Goal: Information Seeking & Learning: Understand process/instructions

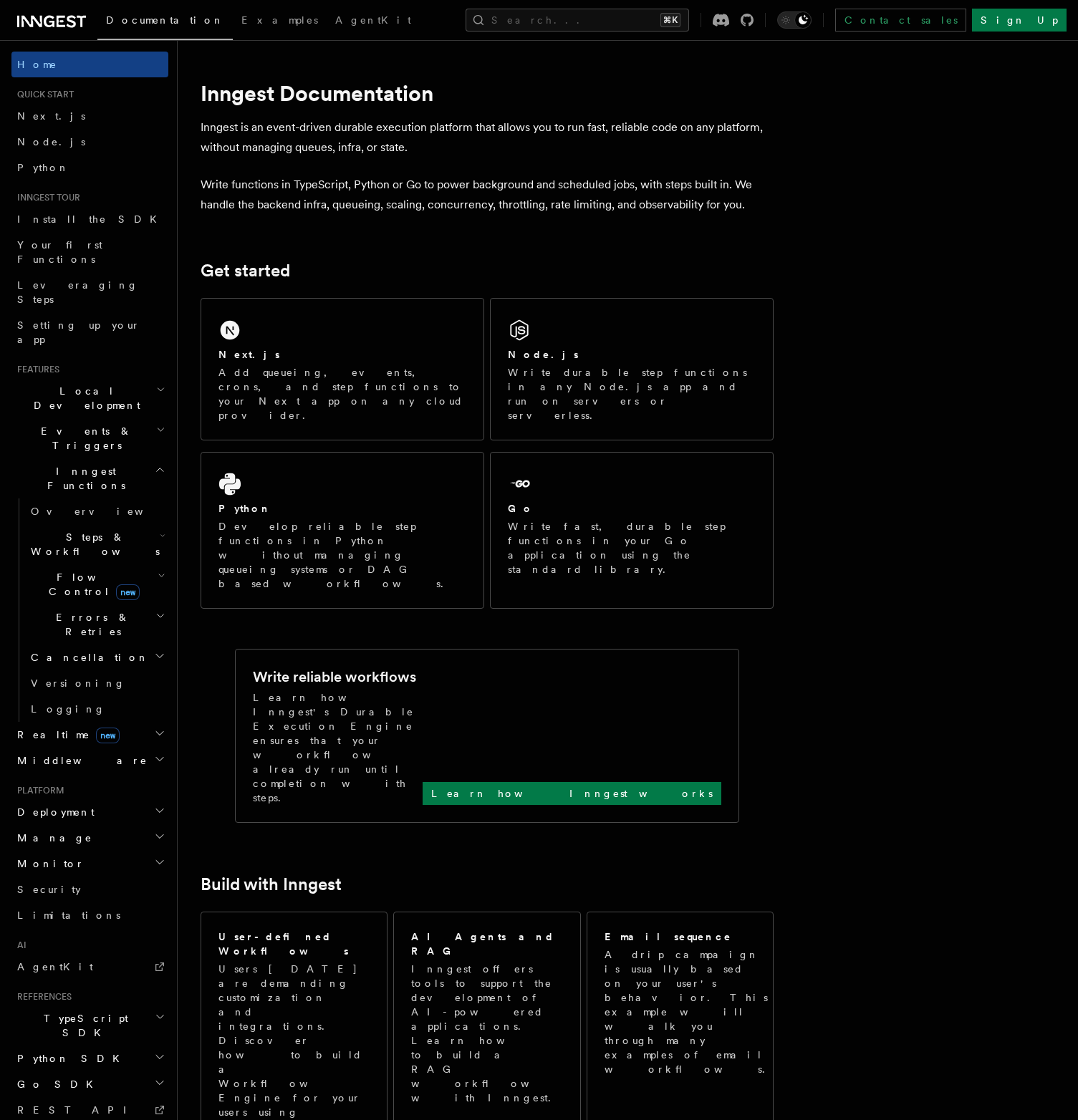
scroll to position [26, 0]
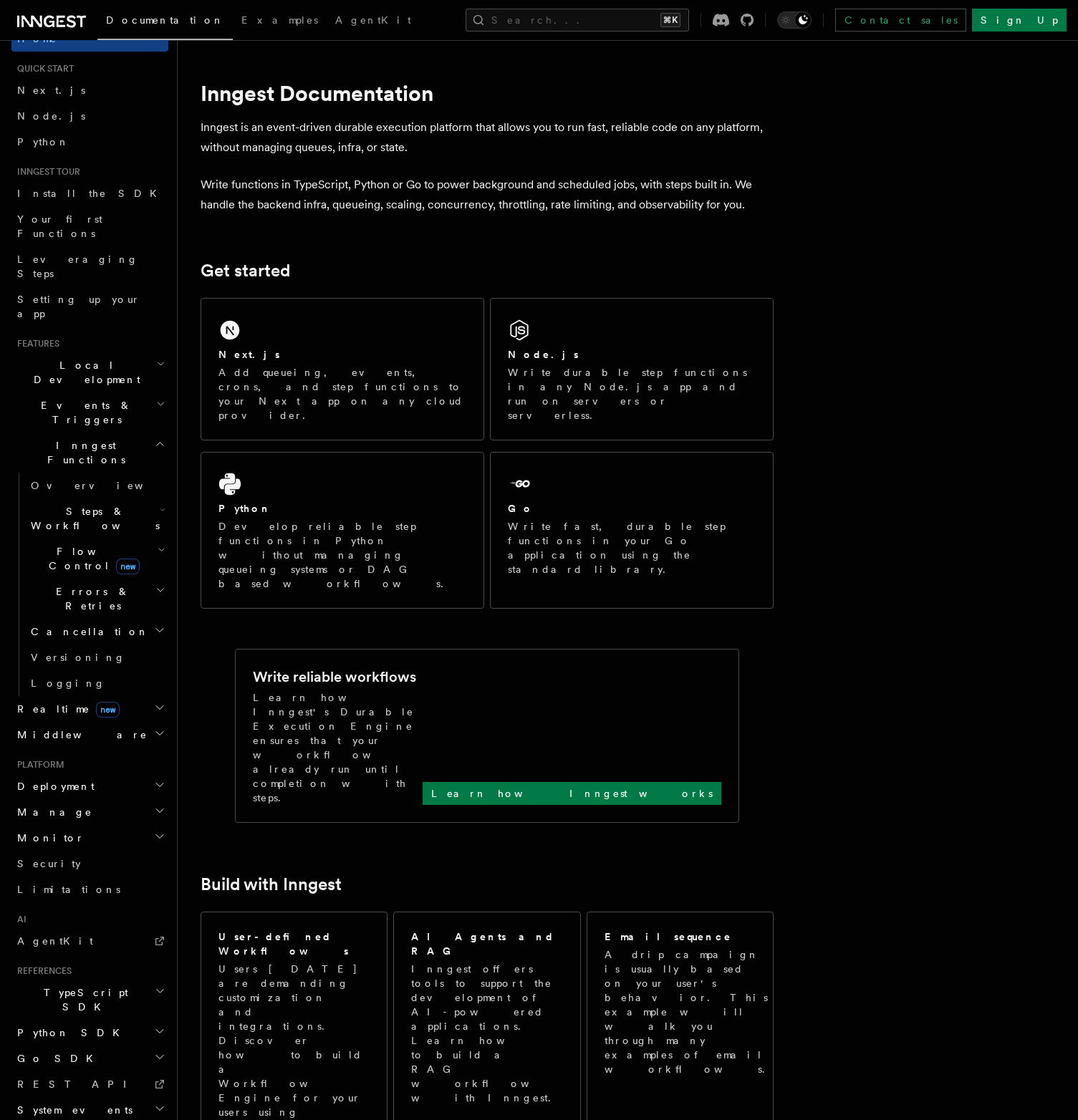
click at [59, 780] on span "Deployment" at bounding box center [53, 786] width 83 height 15
click at [64, 949] on span "Cloud Providers Setup" at bounding box center [92, 970] width 133 height 43
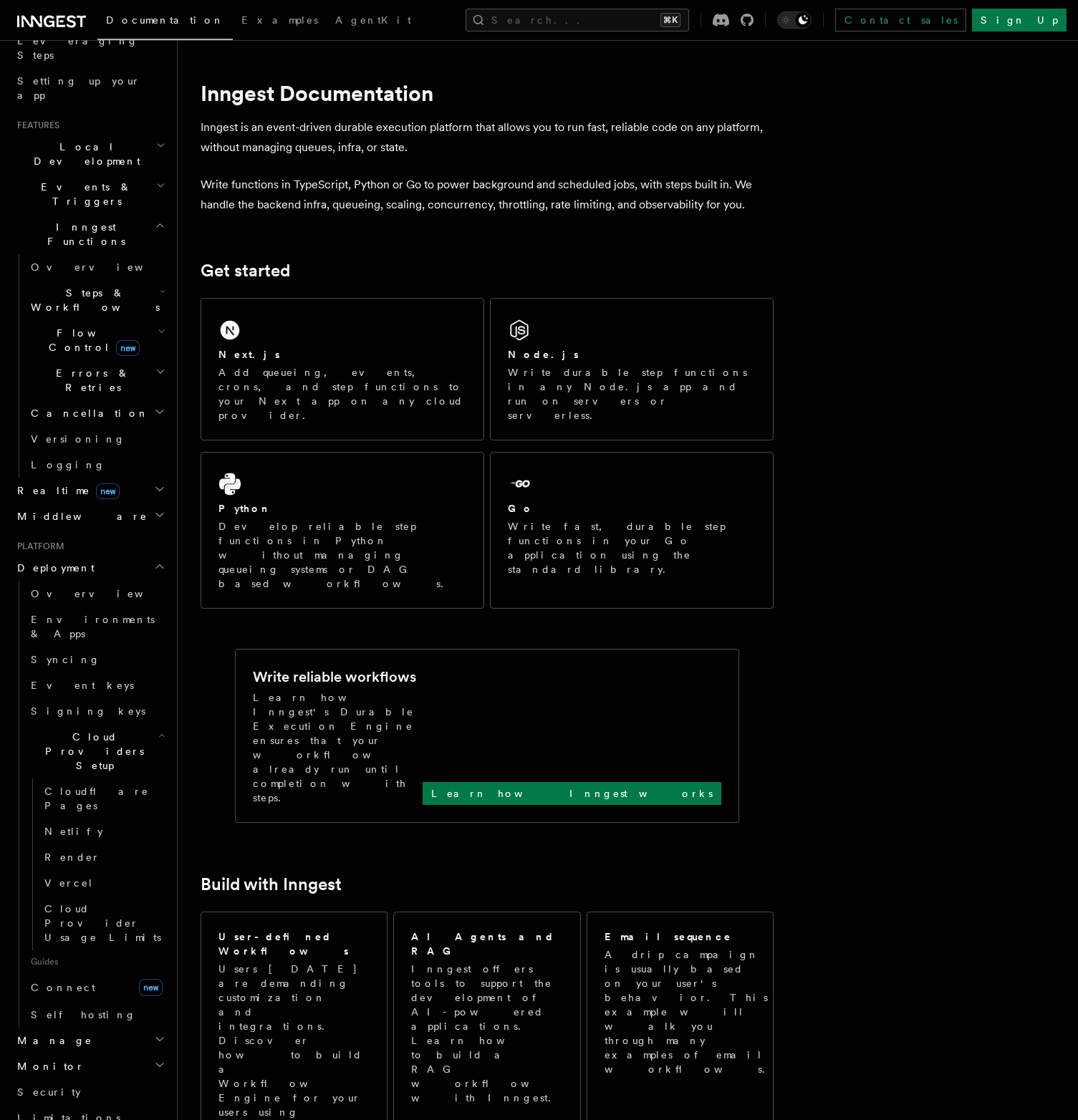
scroll to position [246, 0]
click at [64, 1008] on span "Self hosting" at bounding box center [83, 1013] width 106 height 11
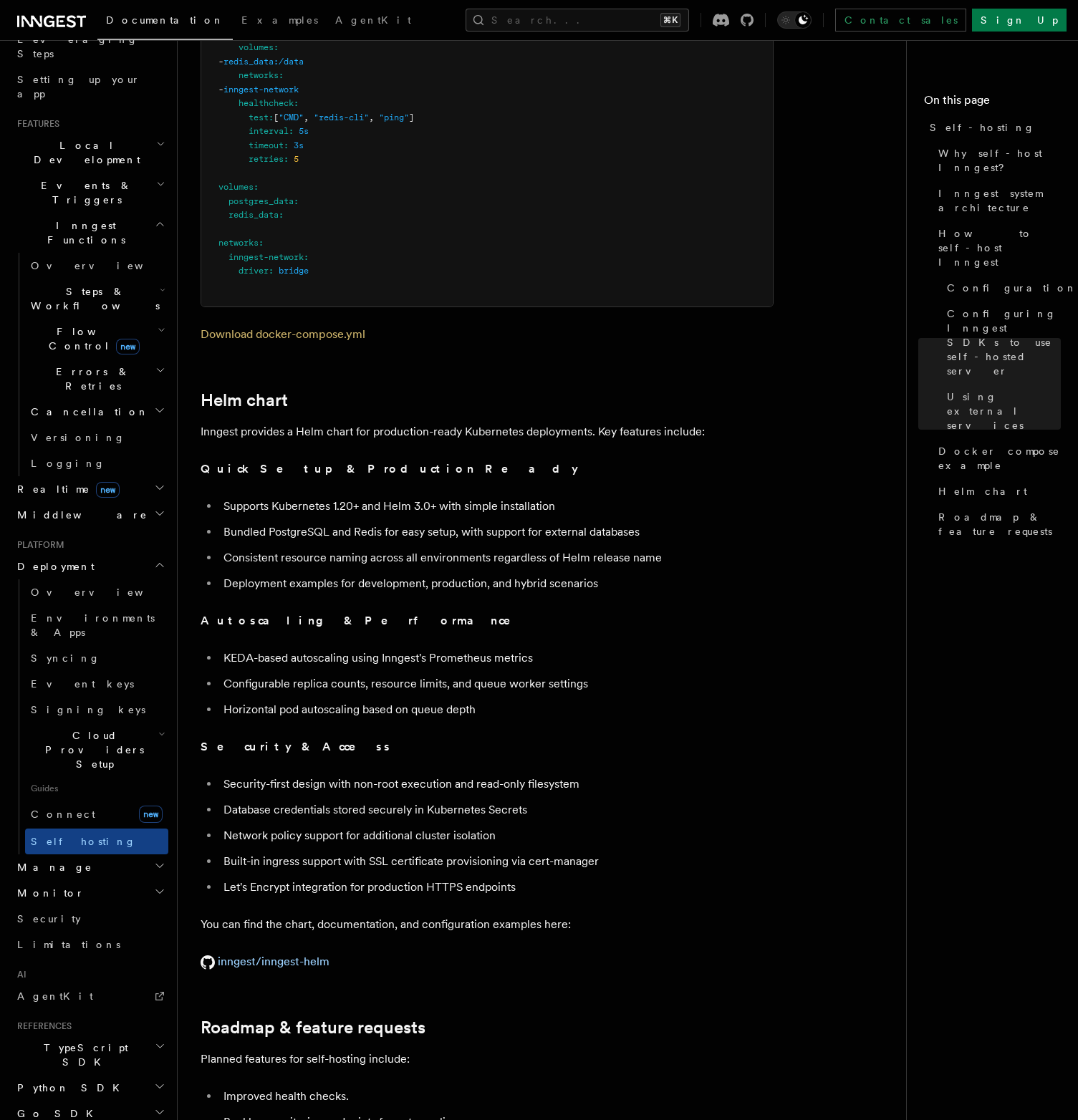
scroll to position [4625, 0]
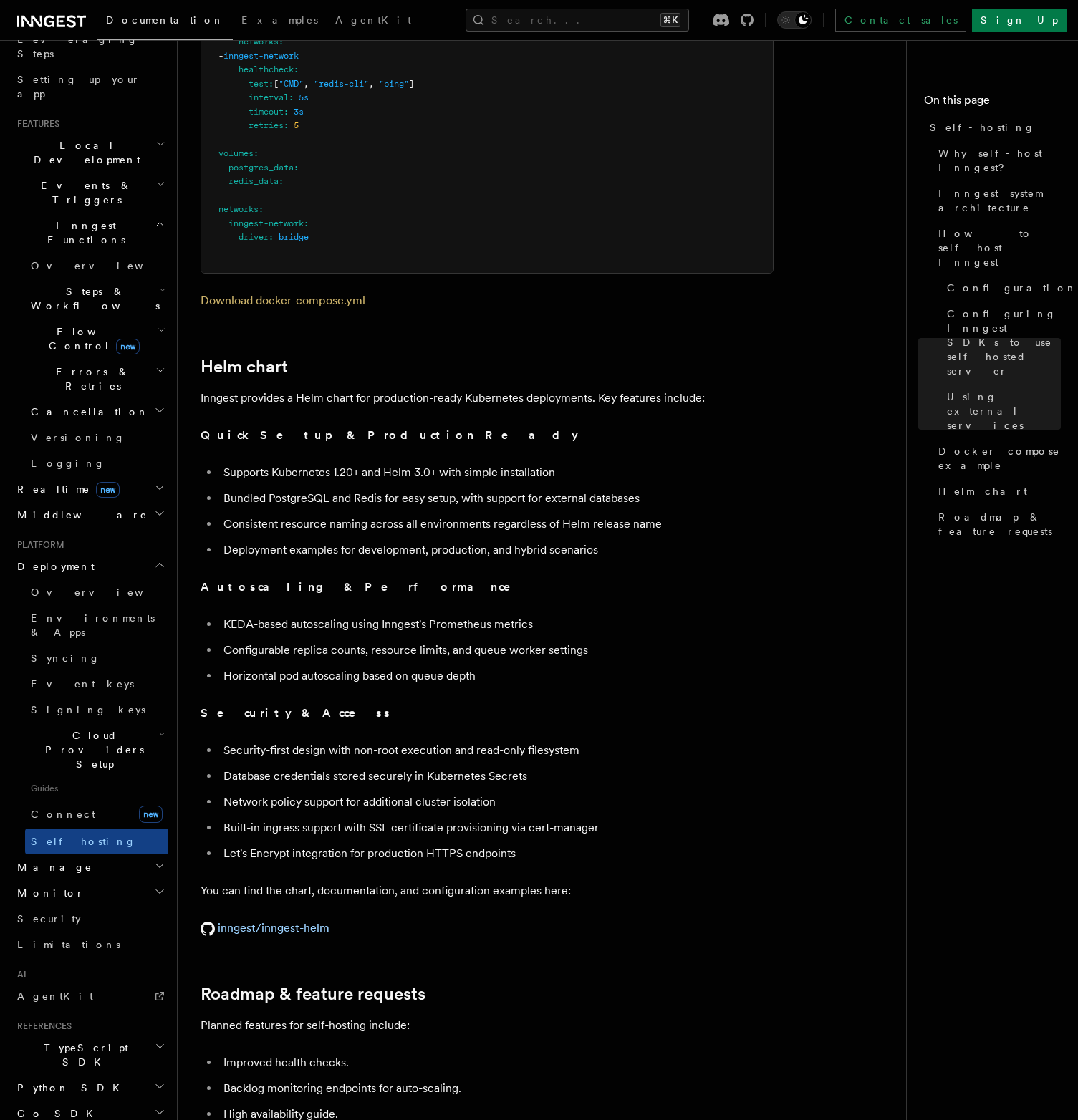
click at [294, 921] on link "inngest/inngest-helm" at bounding box center [265, 928] width 129 height 14
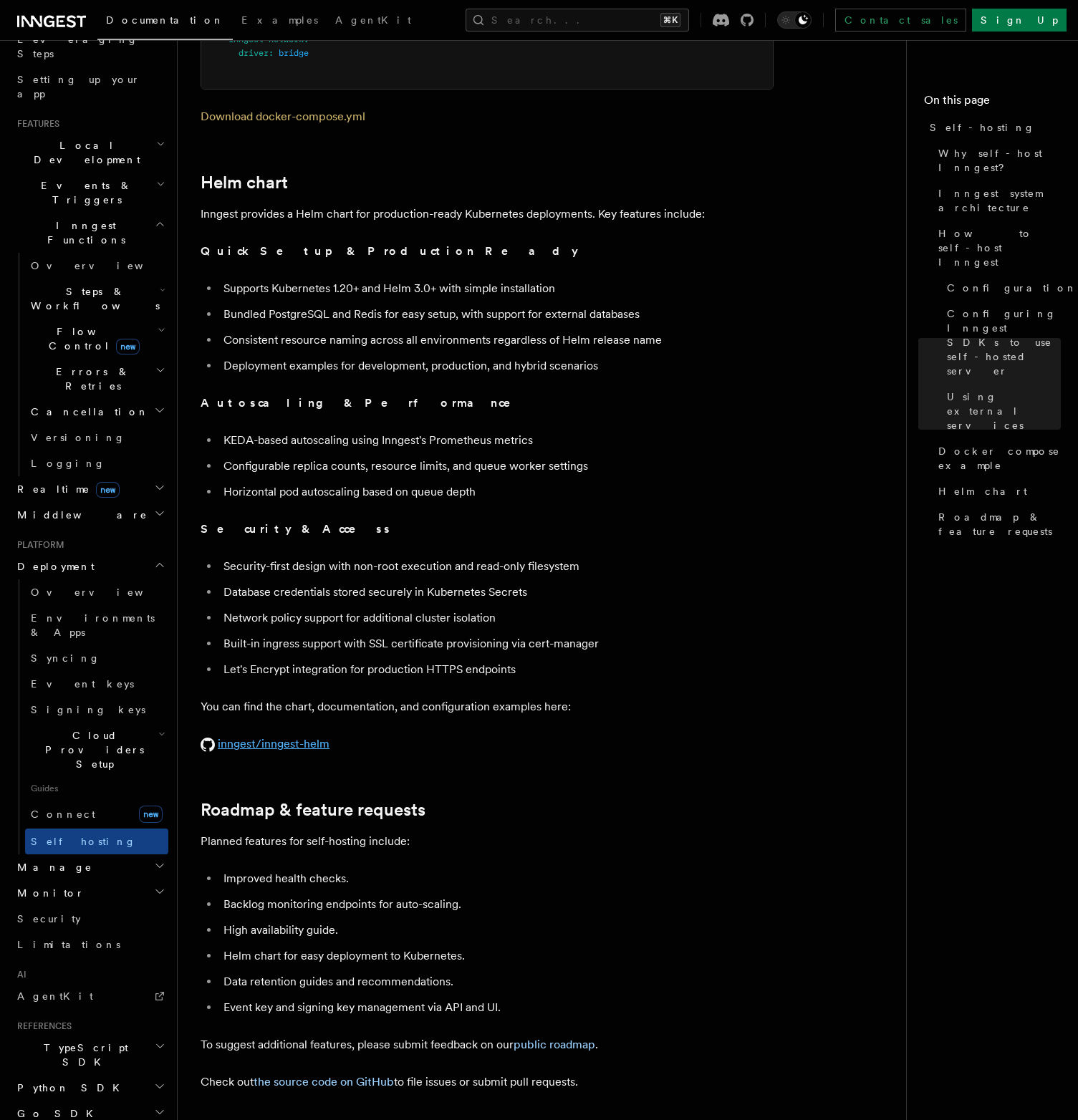
scroll to position [4810, 0]
click at [331, 971] on li "Data retention guides and recommendations." at bounding box center [497, 981] width 555 height 20
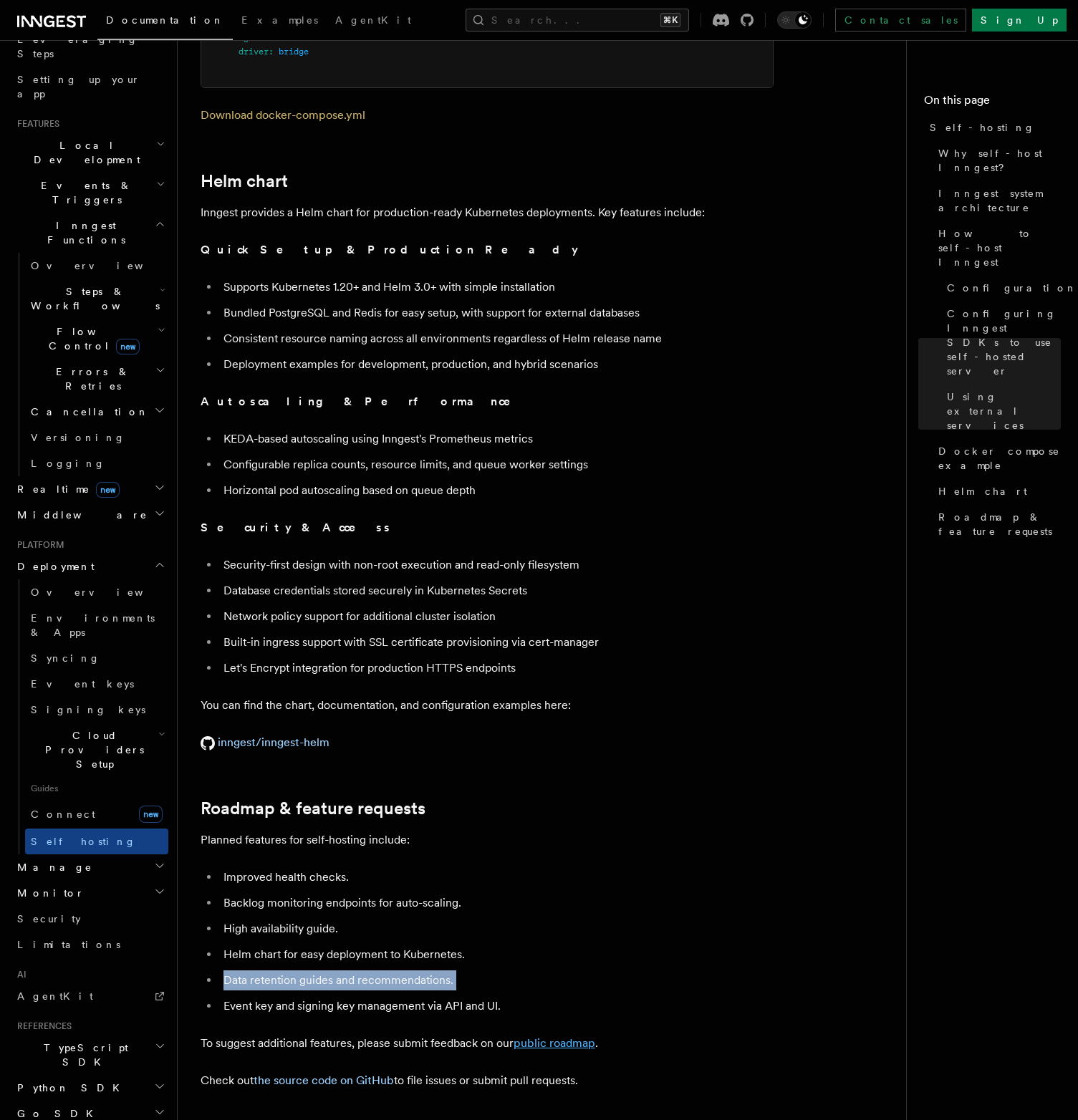
click at [564, 1037] on link "public roadmap" at bounding box center [554, 1043] width 82 height 14
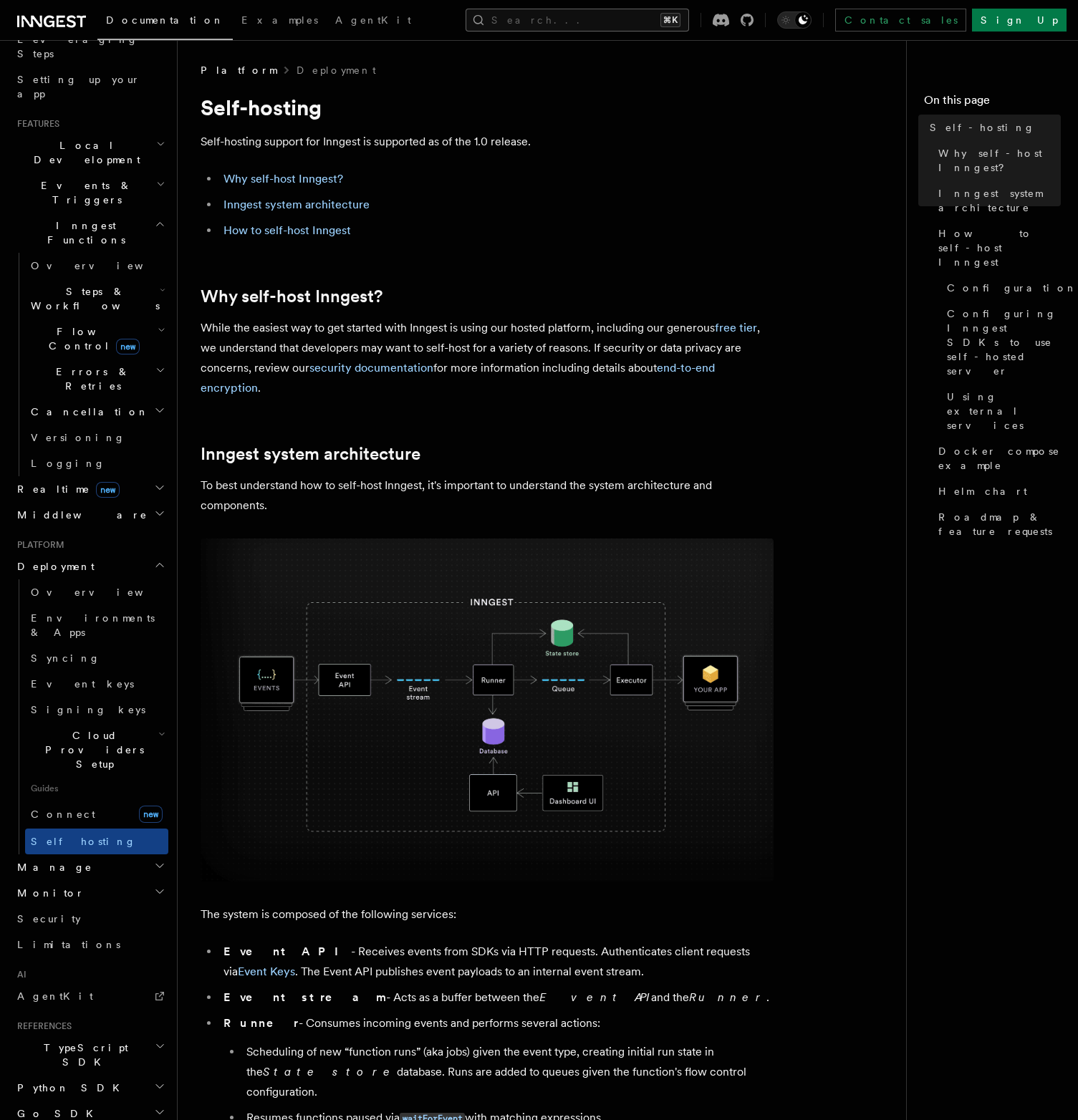
scroll to position [0, 0]
